Goal: Information Seeking & Learning: Learn about a topic

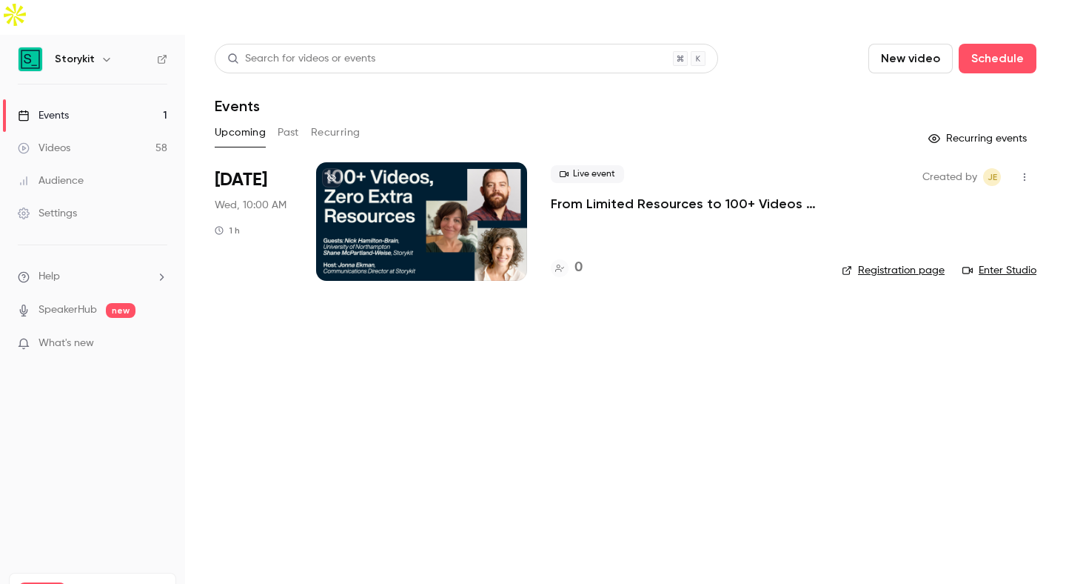
click at [114, 132] on link "Videos 58" at bounding box center [92, 148] width 185 height 33
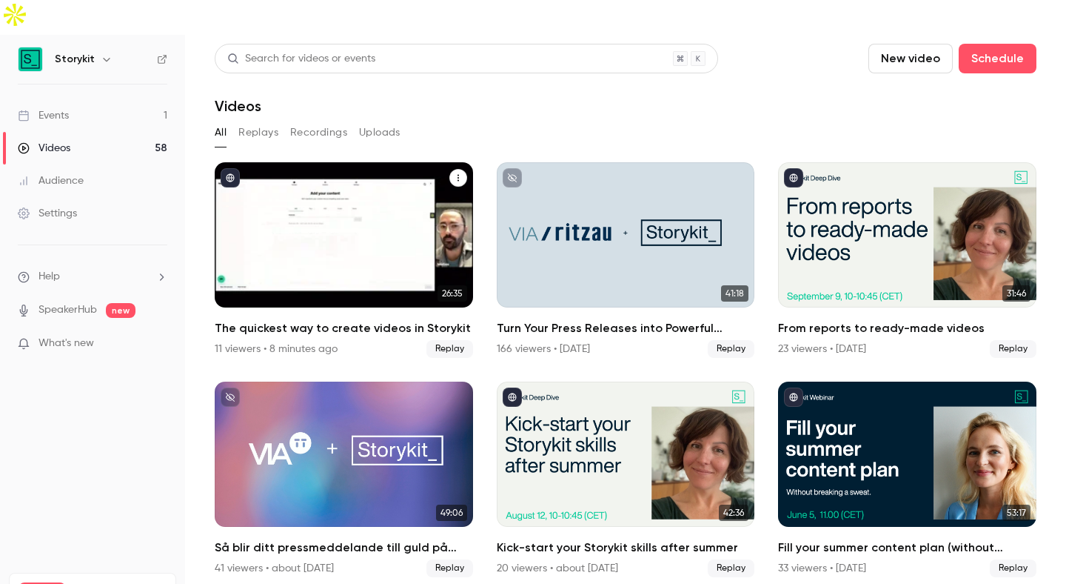
click at [235, 341] on div "11 viewers • 8 minutes ago" at bounding box center [276, 348] width 123 height 15
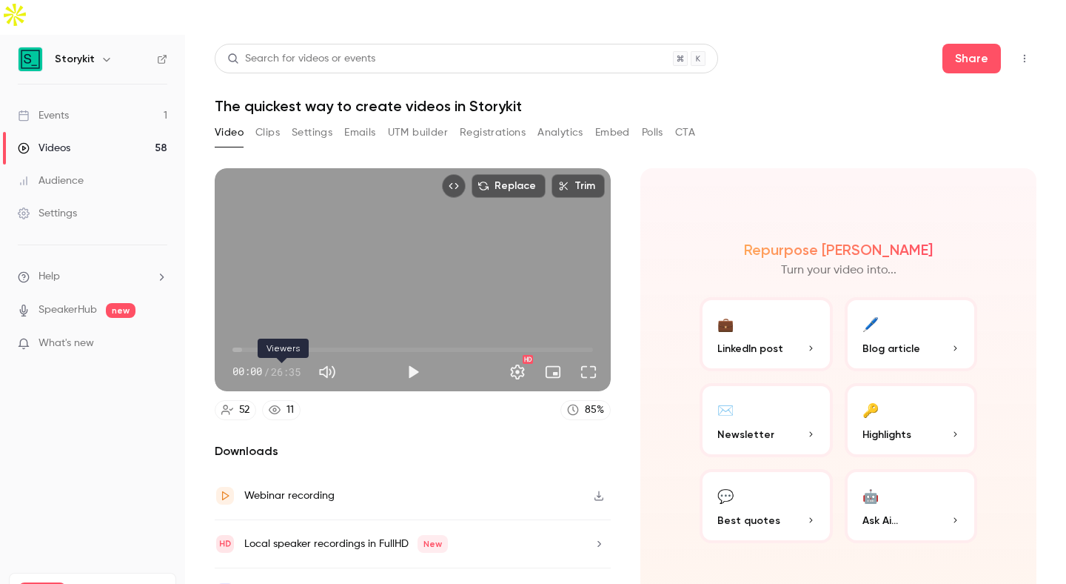
click at [287, 402] on div "11" at bounding box center [290, 410] width 7 height 16
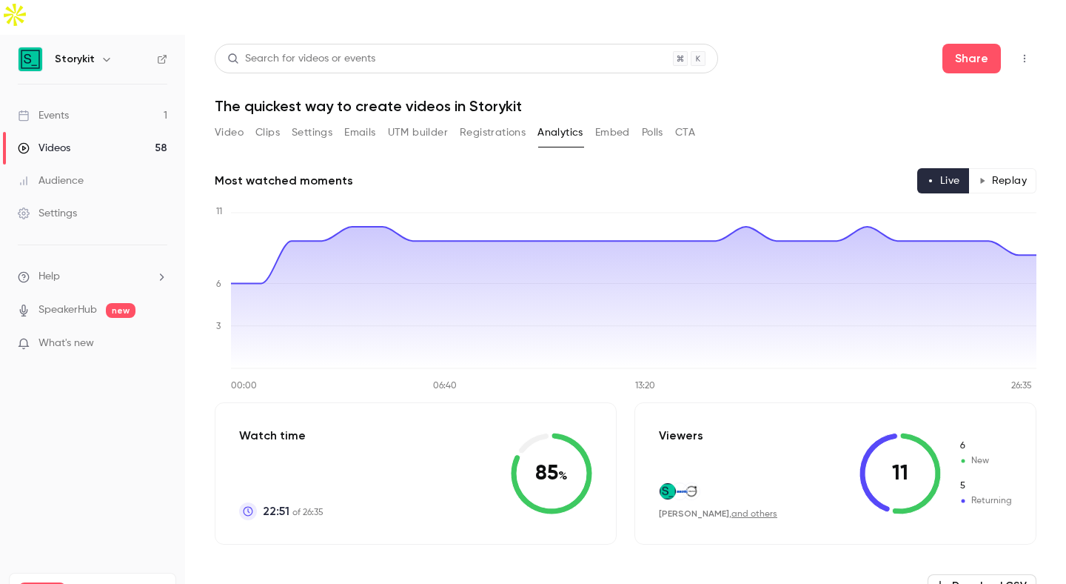
click at [739, 510] on link "and others" at bounding box center [755, 514] width 46 height 9
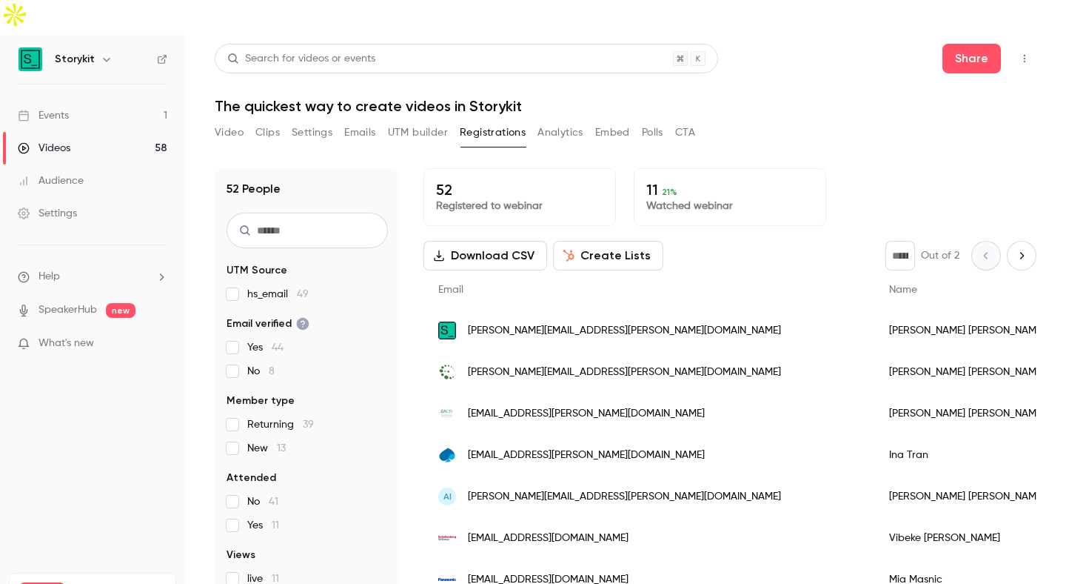
click at [715, 198] on p "Watched webinar" at bounding box center [730, 205] width 167 height 15
click at [657, 181] on p "11 21 %" at bounding box center [730, 190] width 167 height 18
click at [659, 181] on p "11 21 %" at bounding box center [730, 190] width 167 height 18
